Goal: Information Seeking & Learning: Learn about a topic

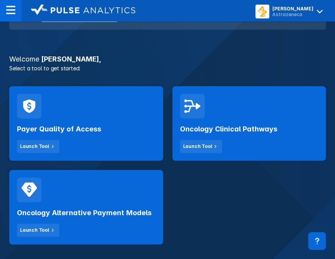
scroll to position [116, 0]
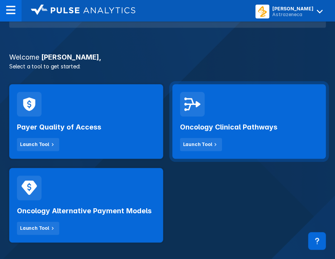
click at [216, 120] on div "Oncology Clinical Pathways Launch Tool" at bounding box center [249, 134] width 139 height 35
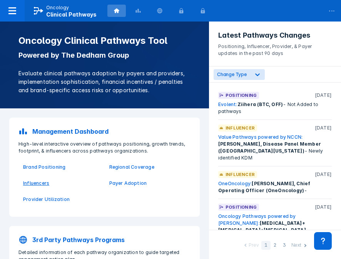
click at [32, 184] on p "Influencers" at bounding box center [61, 183] width 77 height 7
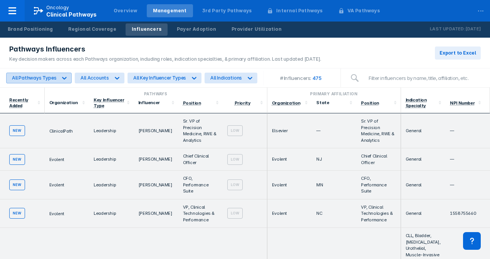
click at [62, 75] on icon at bounding box center [64, 78] width 8 height 8
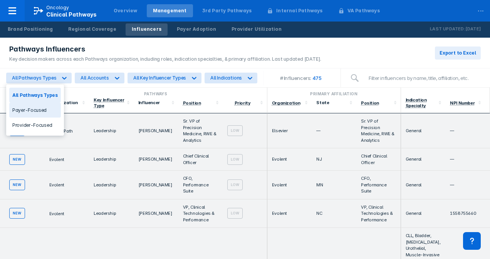
click at [42, 111] on div "Payer-Focused" at bounding box center [35, 110] width 52 height 15
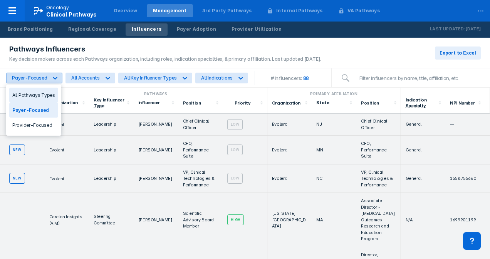
click at [53, 75] on icon at bounding box center [55, 78] width 8 height 8
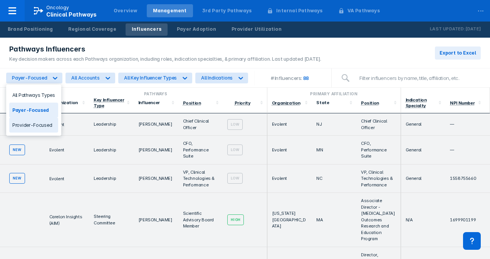
click at [43, 124] on div "Provider-Focused" at bounding box center [33, 125] width 49 height 15
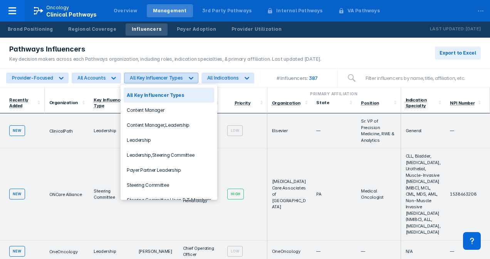
click at [184, 76] on div at bounding box center [191, 78] width 14 height 14
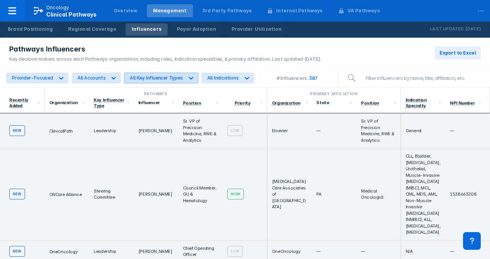
click at [184, 76] on div at bounding box center [191, 78] width 14 height 14
drag, startPoint x: 165, startPoint y: 129, endPoint x: 134, endPoint y: 129, distance: 30.4
click at [134, 129] on td "[PERSON_NAME]" at bounding box center [156, 131] width 45 height 35
click at [341, 105] on div "Position" at bounding box center [376, 103] width 30 height 6
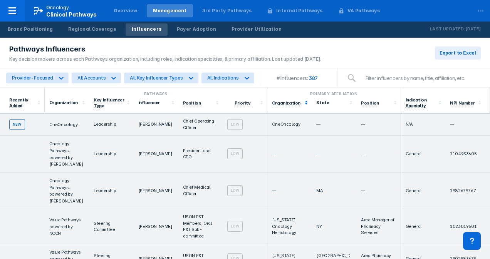
drag, startPoint x: 351, startPoint y: 107, endPoint x: 271, endPoint y: 105, distance: 79.7
click at [107, 76] on div at bounding box center [114, 78] width 14 height 14
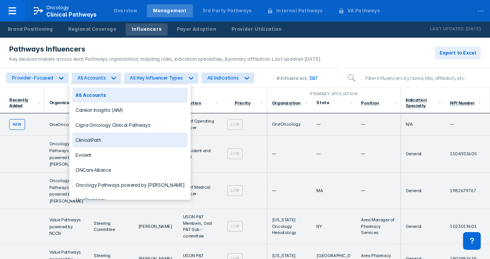
drag, startPoint x: 124, startPoint y: 131, endPoint x: 107, endPoint y: 134, distance: 16.8
click at [112, 133] on div "All Accounts Carelon Insights (AIM) Cigna Oncology Clinical Pathways ClinicalPa…" at bounding box center [129, 142] width 121 height 115
click at [105, 135] on div "ClinicalPath" at bounding box center [129, 140] width 115 height 15
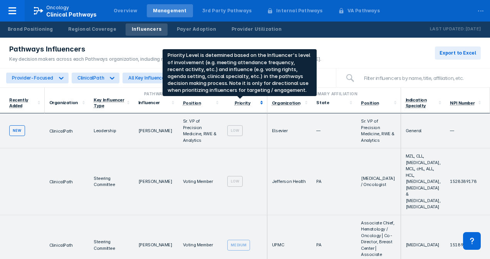
click at [242, 102] on div "Priority" at bounding box center [242, 102] width 16 height 5
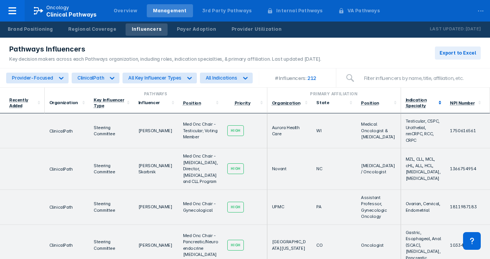
click at [341, 101] on icon at bounding box center [440, 103] width 8 height 8
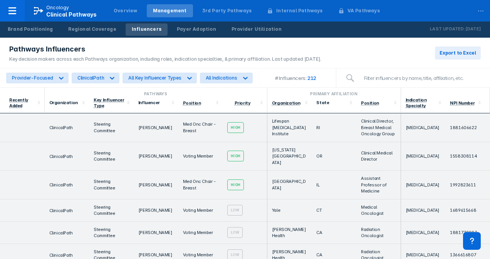
drag, startPoint x: 172, startPoint y: 126, endPoint x: 137, endPoint y: 131, distance: 34.9
click at [137, 131] on td "[PERSON_NAME]" at bounding box center [156, 128] width 45 height 29
copy td "[PERSON_NAME]"
drag, startPoint x: 197, startPoint y: 132, endPoint x: 179, endPoint y: 122, distance: 20.0
click at [179, 122] on td "Med Onc Chair - Breast" at bounding box center [200, 128] width 45 height 29
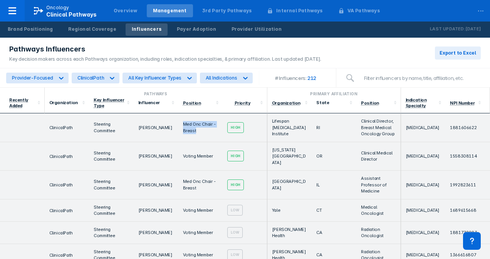
copy td "Med Onc Chair - Breast"
drag, startPoint x: 284, startPoint y: 130, endPoint x: 266, endPoint y: 122, distance: 19.8
click at [267, 122] on td "Lifespan [MEDICAL_DATA] Institute" at bounding box center [289, 128] width 45 height 29
copy td "Lifespan [MEDICAL_DATA] Institute"
drag, startPoint x: 158, startPoint y: 155, endPoint x: 161, endPoint y: 159, distance: 4.6
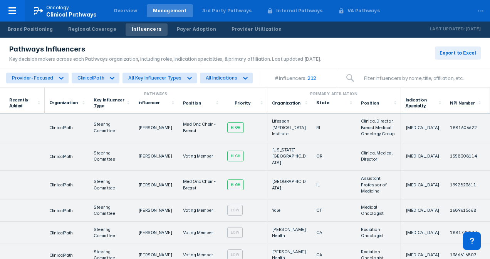
click at [161, 159] on td "[PERSON_NAME]" at bounding box center [156, 156] width 45 height 29
drag, startPoint x: 165, startPoint y: 156, endPoint x: 134, endPoint y: 155, distance: 31.2
click at [134, 155] on td "[PERSON_NAME]" at bounding box center [156, 156] width 45 height 29
copy td "[PERSON_NAME]"
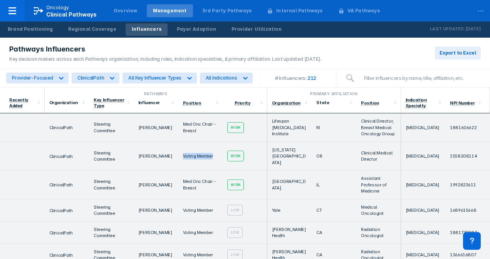
drag, startPoint x: 216, startPoint y: 155, endPoint x: 178, endPoint y: 155, distance: 38.1
click at [178, 155] on td "Voting Member" at bounding box center [200, 156] width 45 height 29
copy td "Voting Member"
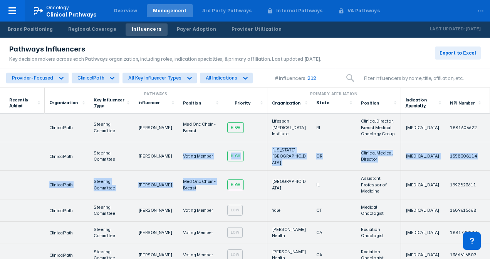
drag, startPoint x: 167, startPoint y: 152, endPoint x: 229, endPoint y: 217, distance: 89.3
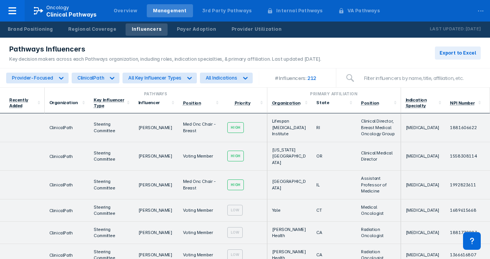
click at [142, 167] on td "[PERSON_NAME]" at bounding box center [156, 156] width 45 height 29
drag, startPoint x: 289, startPoint y: 162, endPoint x: 266, endPoint y: 145, distance: 28.0
click at [267, 145] on td "[US_STATE][GEOGRAPHIC_DATA]" at bounding box center [289, 156] width 45 height 29
copy td "[US_STATE][GEOGRAPHIC_DATA]"
drag, startPoint x: 165, startPoint y: 186, endPoint x: 134, endPoint y: 188, distance: 31.3
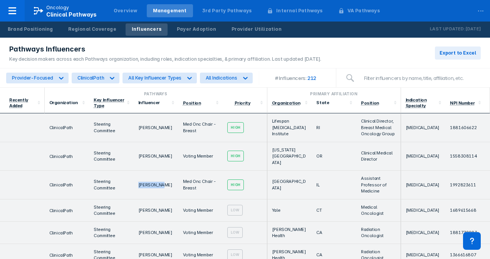
click at [134, 188] on td "[PERSON_NAME]" at bounding box center [156, 185] width 45 height 29
copy td "[PERSON_NAME]"
drag, startPoint x: 303, startPoint y: 187, endPoint x: 264, endPoint y: 176, distance: 40.3
click at [267, 176] on td "[GEOGRAPHIC_DATA]" at bounding box center [289, 185] width 45 height 29
copy td "[GEOGRAPHIC_DATA]"
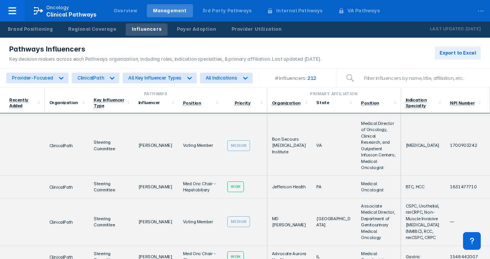
scroll to position [1019, 0]
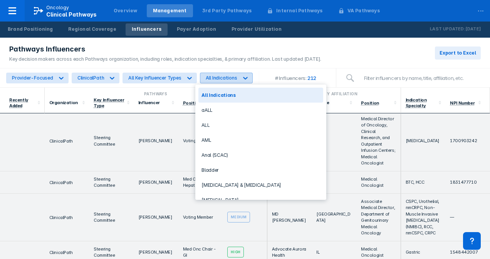
click at [241, 79] on icon at bounding box center [245, 78] width 8 height 8
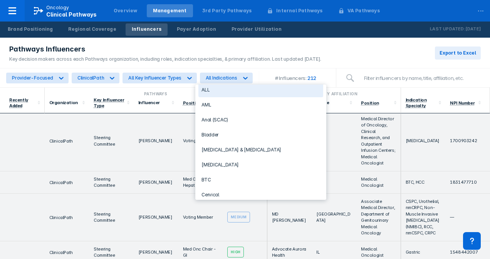
scroll to position [38, 0]
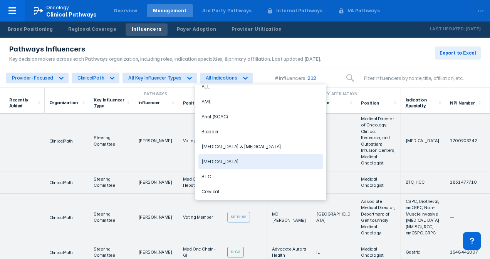
click at [227, 155] on div "[MEDICAL_DATA]" at bounding box center [260, 161] width 125 height 15
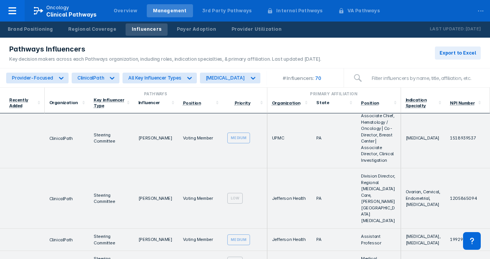
scroll to position [0, 0]
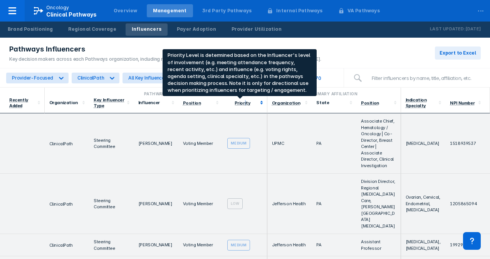
click at [242, 104] on div "Priority" at bounding box center [242, 102] width 16 height 5
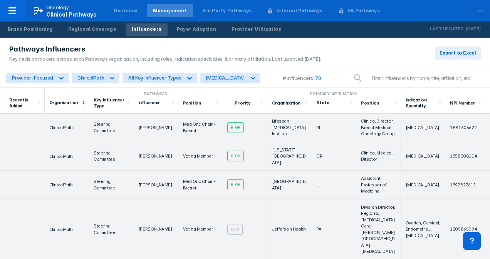
click at [81, 99] on icon at bounding box center [84, 103] width 8 height 8
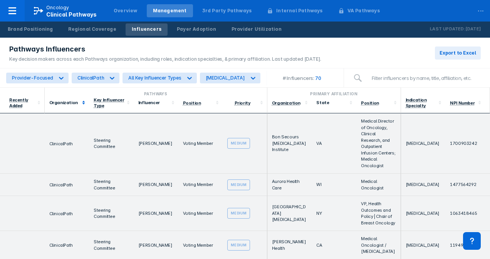
click at [81, 100] on icon at bounding box center [84, 103] width 8 height 8
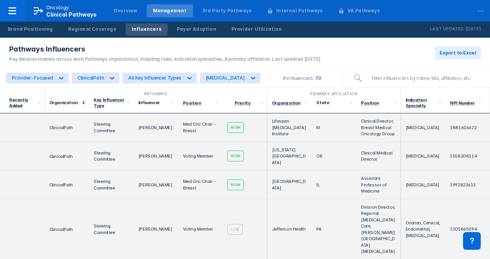
click at [80, 100] on icon at bounding box center [84, 103] width 8 height 8
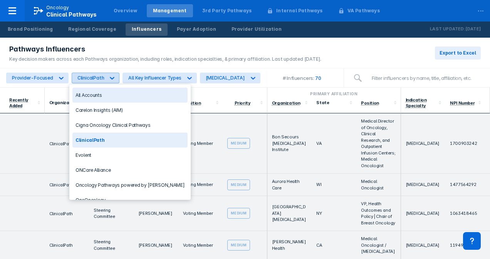
click at [110, 75] on icon at bounding box center [112, 78] width 8 height 8
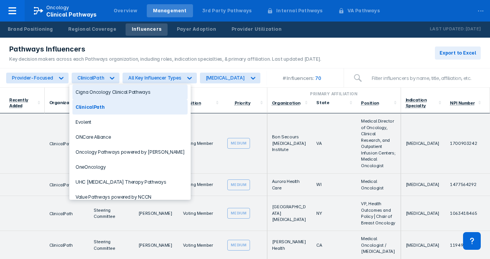
scroll to position [37, 0]
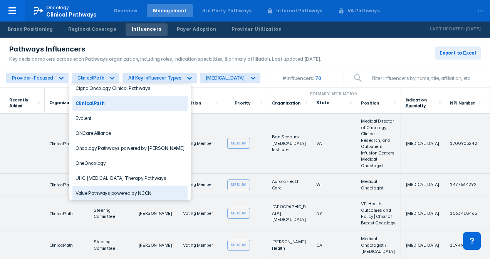
click at [132, 187] on div "Value Pathways powered by NCCN" at bounding box center [129, 193] width 115 height 15
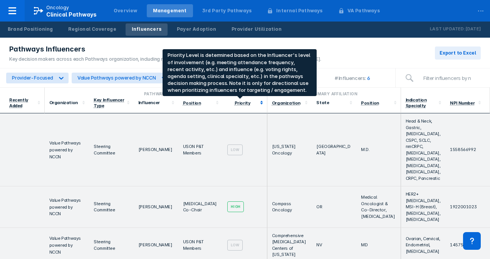
click at [242, 104] on div "Priority" at bounding box center [242, 102] width 16 height 5
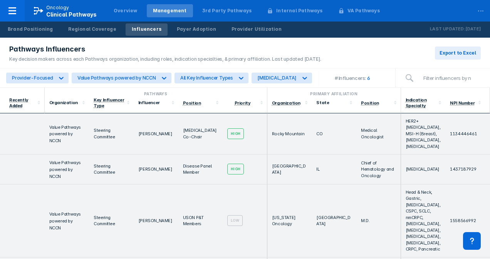
scroll to position [0, 0]
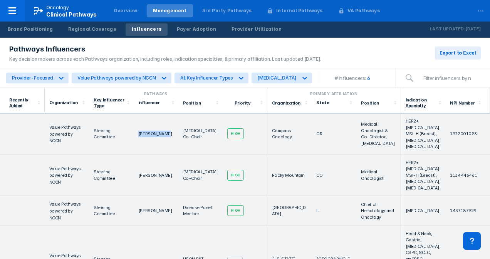
drag, startPoint x: 165, startPoint y: 137, endPoint x: 135, endPoint y: 139, distance: 30.8
click at [135, 139] on td "[PERSON_NAME]" at bounding box center [156, 135] width 45 height 42
copy td "[PERSON_NAME]"
drag, startPoint x: 287, startPoint y: 142, endPoint x: 267, endPoint y: 130, distance: 23.1
click at [267, 130] on td "Compass Oncology" at bounding box center [289, 135] width 45 height 42
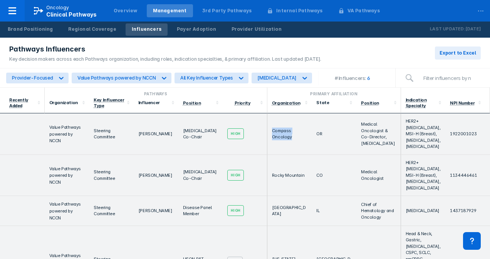
drag, startPoint x: 165, startPoint y: 184, endPoint x: 129, endPoint y: 187, distance: 36.3
click at [129, 187] on tr "Value Pathways powered by NCCN Steering Committee [PERSON_NAME] [MEDICAL_DATA] …" at bounding box center [245, 176] width 490 height 42
drag, startPoint x: 199, startPoint y: 191, endPoint x: 180, endPoint y: 181, distance: 20.8
click at [180, 181] on td "[MEDICAL_DATA] Co-Chair" at bounding box center [200, 176] width 45 height 42
drag, startPoint x: 300, startPoint y: 183, endPoint x: 267, endPoint y: 189, distance: 33.5
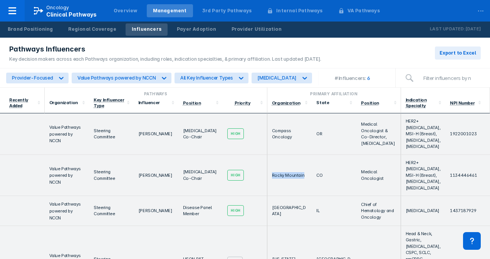
click at [267, 189] on td "Rocky Mountain" at bounding box center [289, 176] width 45 height 42
drag, startPoint x: 149, startPoint y: 224, endPoint x: 134, endPoint y: 218, distance: 16.4
click at [134, 218] on td "[PERSON_NAME]" at bounding box center [156, 211] width 45 height 30
click at [201, 226] on td "Disease Panel Member" at bounding box center [200, 211] width 45 height 30
drag, startPoint x: 198, startPoint y: 229, endPoint x: 182, endPoint y: 223, distance: 17.4
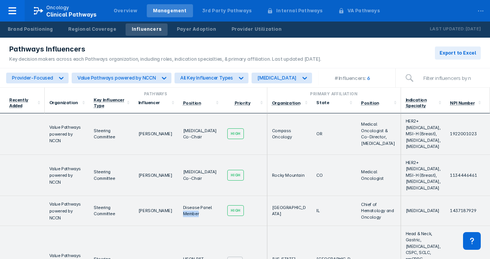
click at [182, 223] on td "Disease Panel Member" at bounding box center [200, 211] width 45 height 30
drag, startPoint x: 182, startPoint y: 223, endPoint x: 199, endPoint y: 229, distance: 18.3
click at [199, 226] on td "Disease Panel Member" at bounding box center [200, 211] width 45 height 30
drag, startPoint x: 289, startPoint y: 228, endPoint x: 269, endPoint y: 220, distance: 21.2
click at [269, 220] on td "[GEOGRAPHIC_DATA]" at bounding box center [289, 211] width 45 height 30
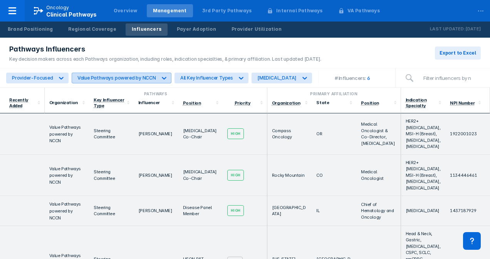
click at [145, 75] on div "Value Pathways powered by NCCN" at bounding box center [116, 78] width 79 height 6
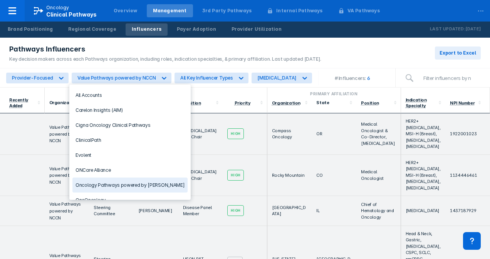
click at [130, 186] on div "Oncology Pathways powered by [PERSON_NAME]" at bounding box center [129, 185] width 115 height 15
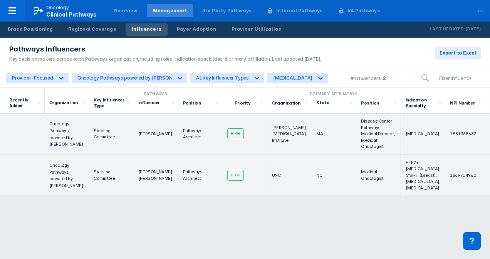
drag, startPoint x: 166, startPoint y: 132, endPoint x: 131, endPoint y: 131, distance: 35.0
click at [131, 131] on tr "Oncology Pathways powered by [PERSON_NAME] Steering Committee [PERSON_NAME] Pat…" at bounding box center [245, 135] width 490 height 42
drag, startPoint x: 172, startPoint y: 174, endPoint x: 137, endPoint y: 174, distance: 34.6
click at [137, 174] on td "[PERSON_NAME] [PERSON_NAME]" at bounding box center [156, 176] width 45 height 42
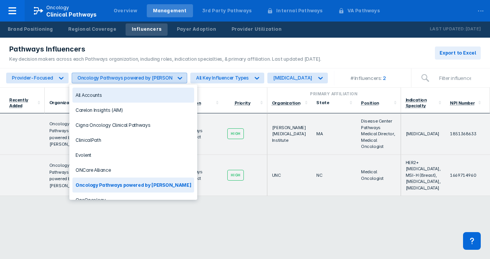
click at [176, 76] on icon at bounding box center [180, 78] width 8 height 8
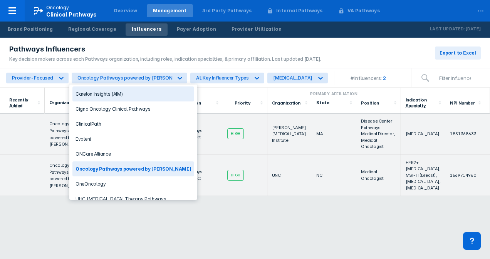
scroll to position [17, 0]
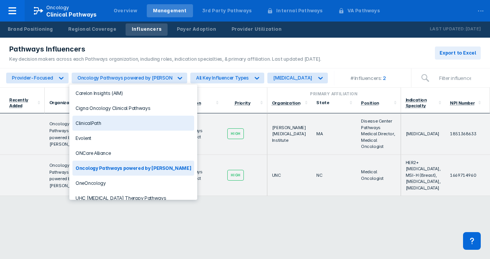
click at [111, 121] on div "ClinicalPath" at bounding box center [133, 123] width 122 height 15
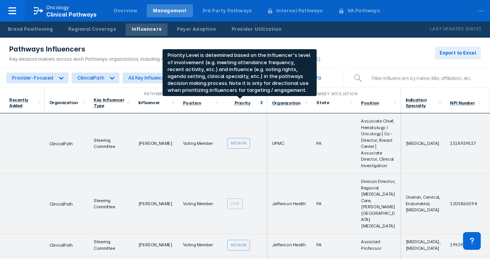
click at [243, 104] on div "Priority" at bounding box center [242, 102] width 16 height 5
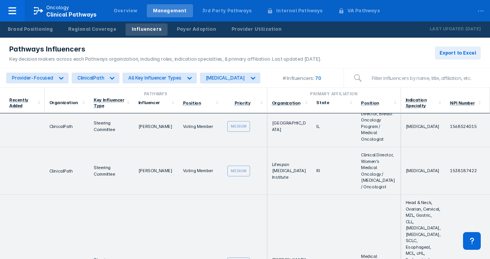
scroll to position [3210, 0]
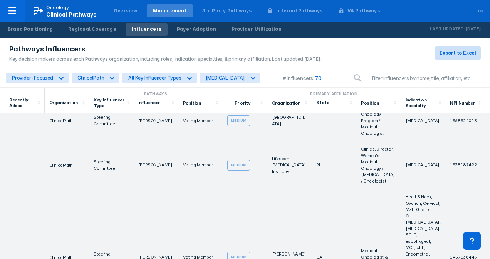
click at [341, 52] on span "Export to Excel" at bounding box center [457, 53] width 37 height 7
